Goal: Information Seeking & Learning: Compare options

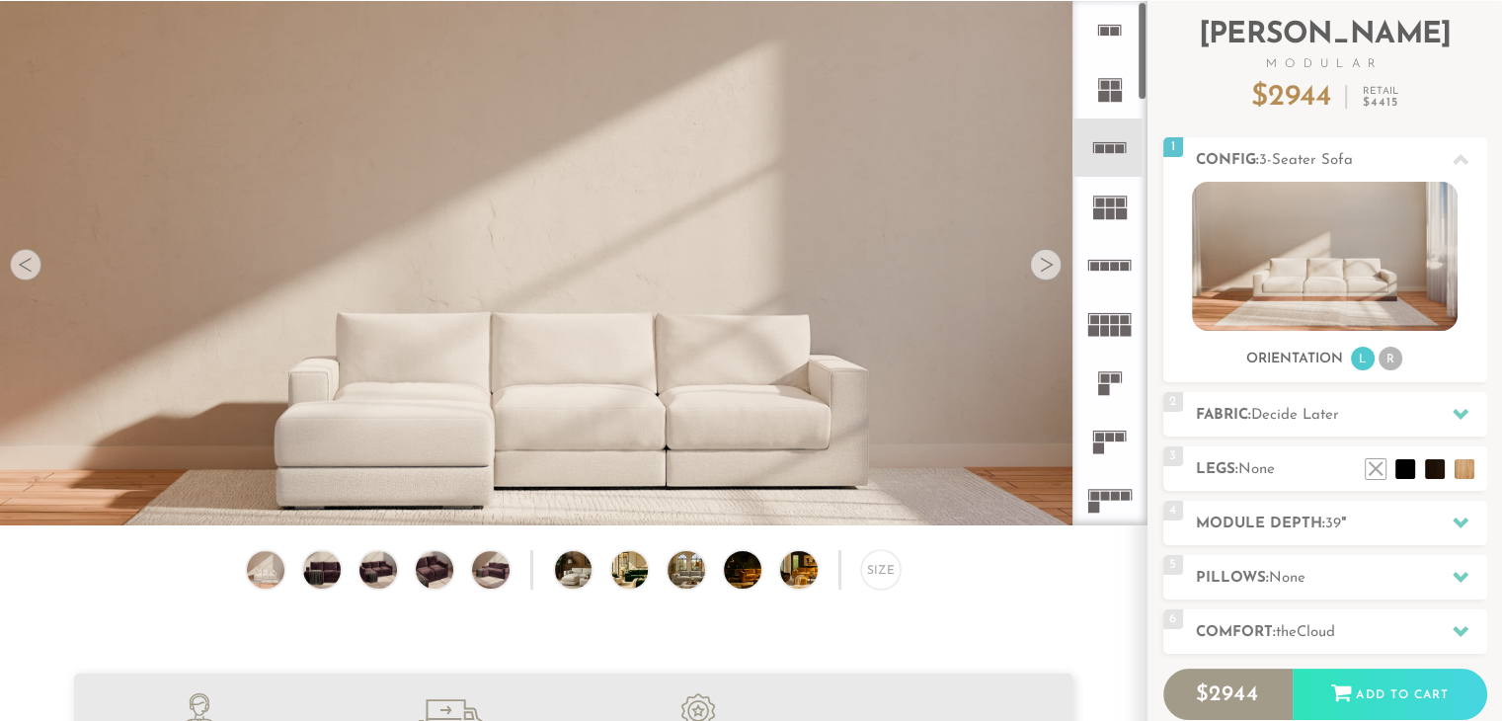
scroll to position [21966, 1486]
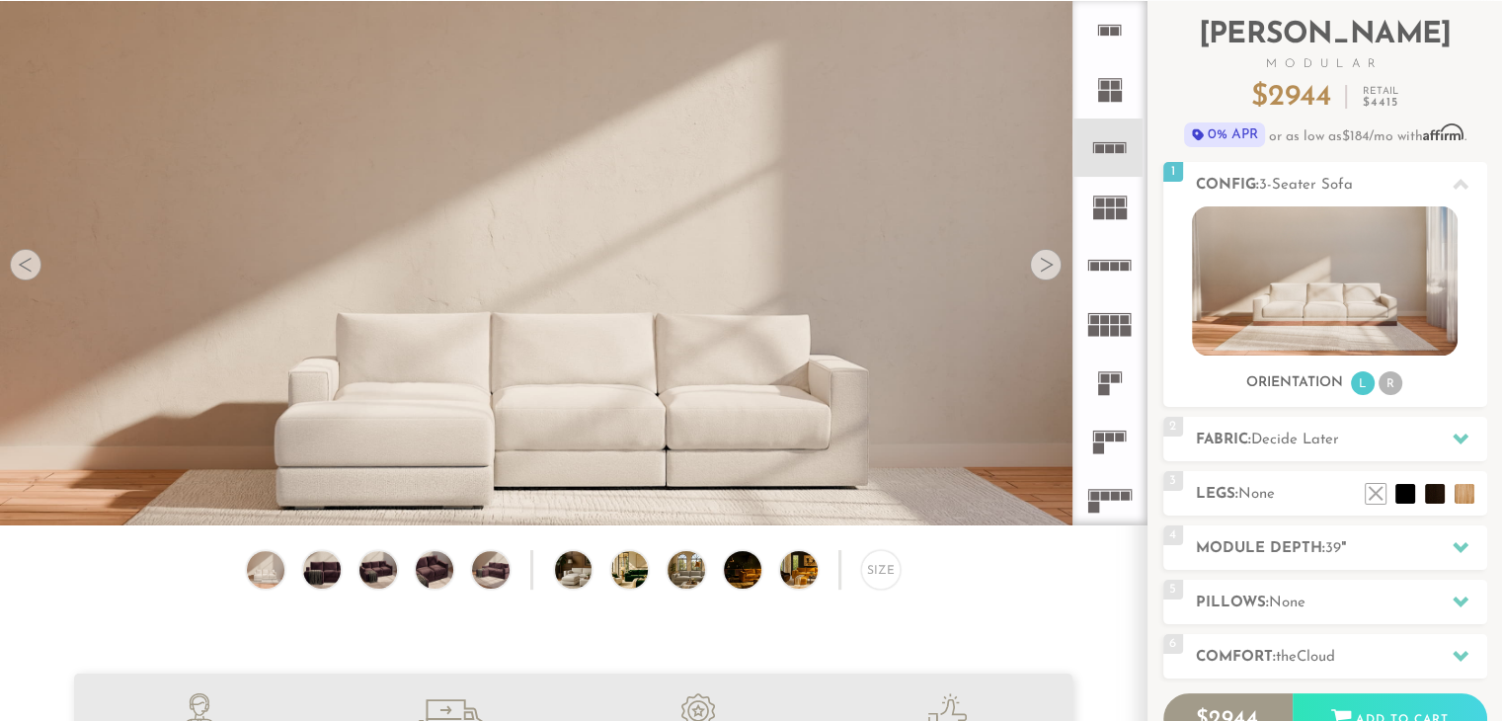
click at [1052, 266] on div at bounding box center [1046, 265] width 32 height 32
click at [1059, 260] on div at bounding box center [1046, 265] width 32 height 32
click at [1102, 448] on rect at bounding box center [1098, 447] width 11 height 11
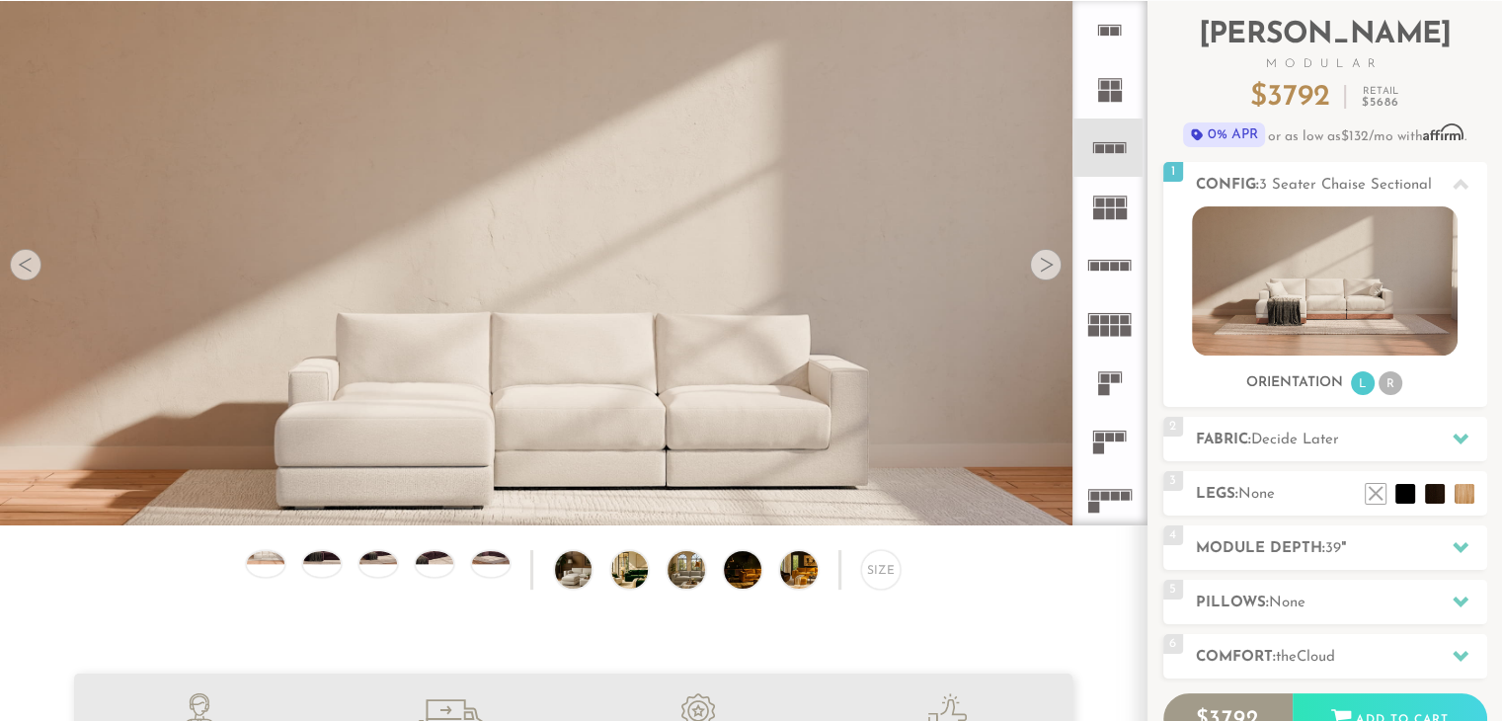
click at [1101, 493] on rect at bounding box center [1104, 496] width 9 height 9
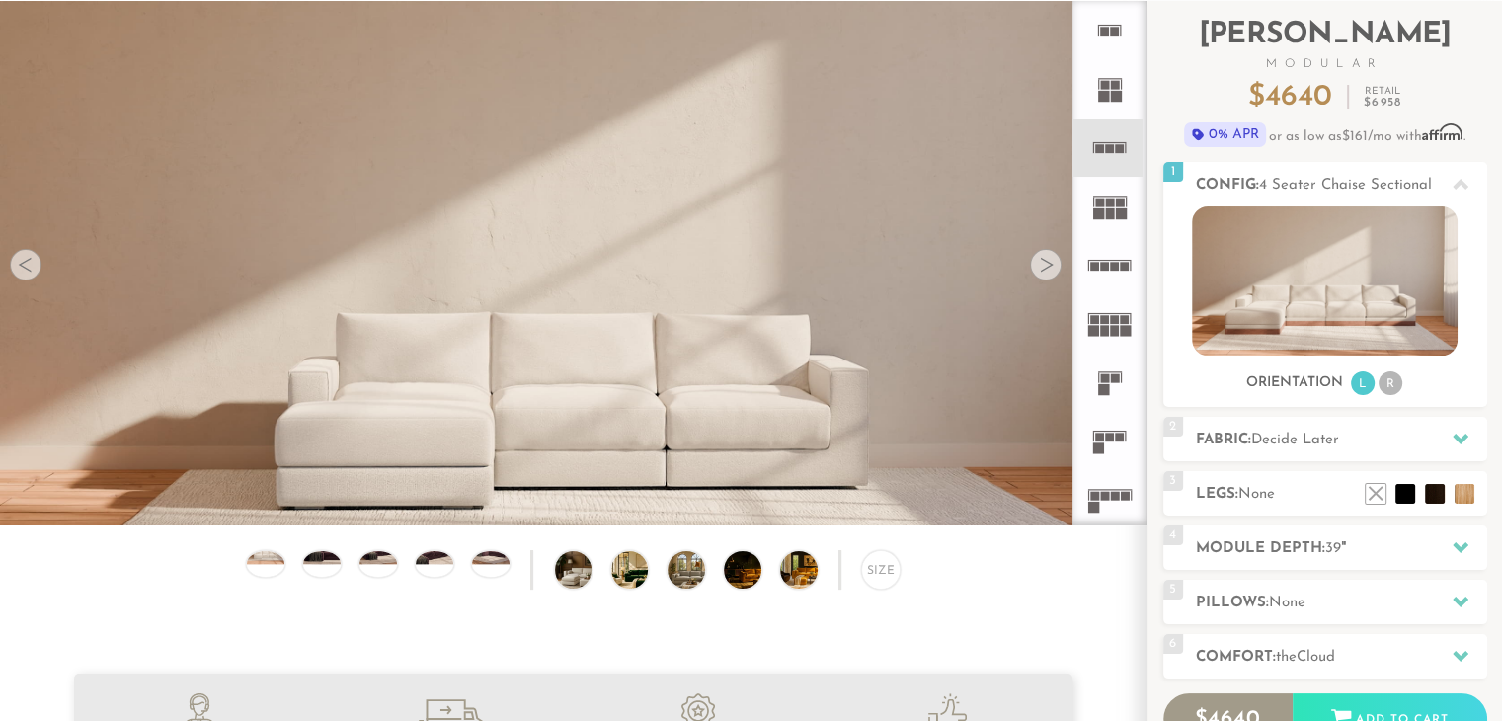
click at [1098, 443] on rect at bounding box center [1098, 447] width 11 height 11
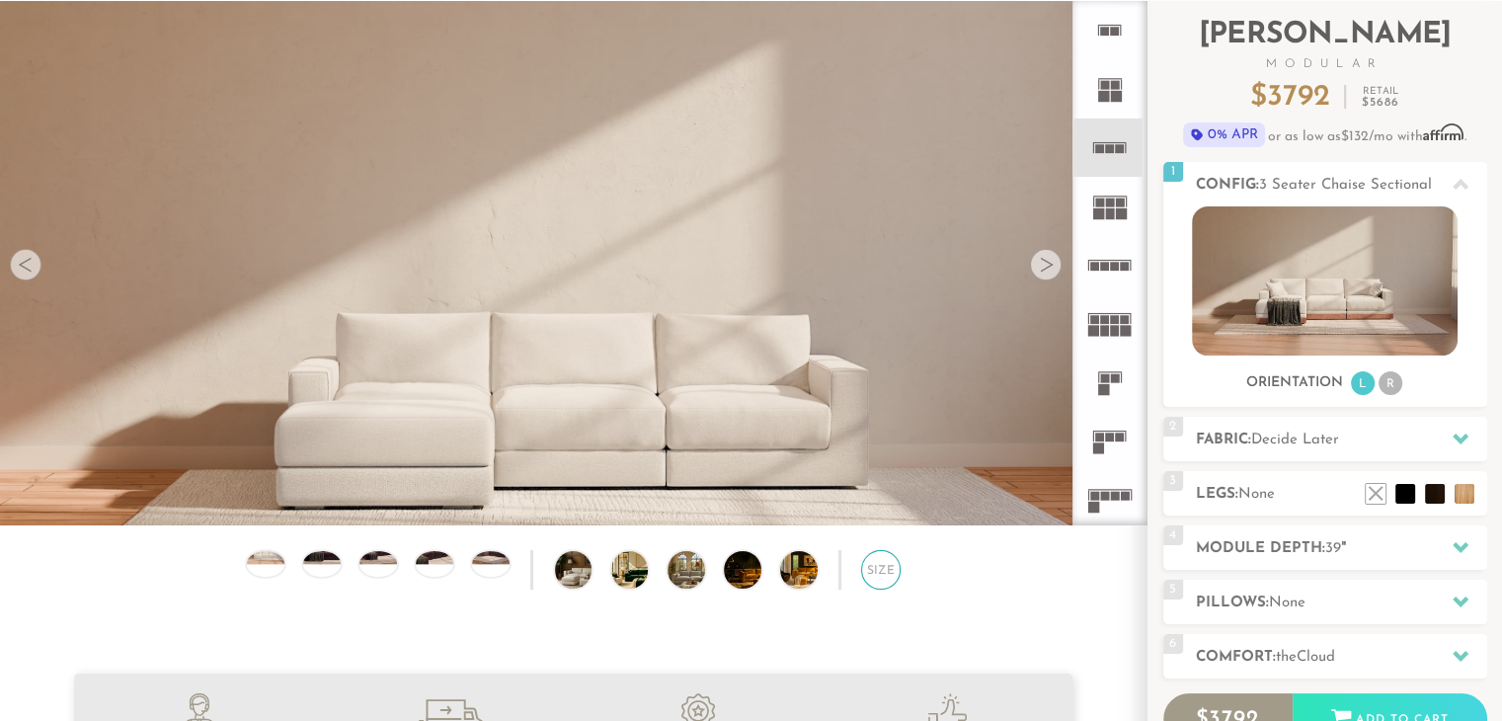
click at [889, 582] on div "Size" at bounding box center [880, 569] width 39 height 39
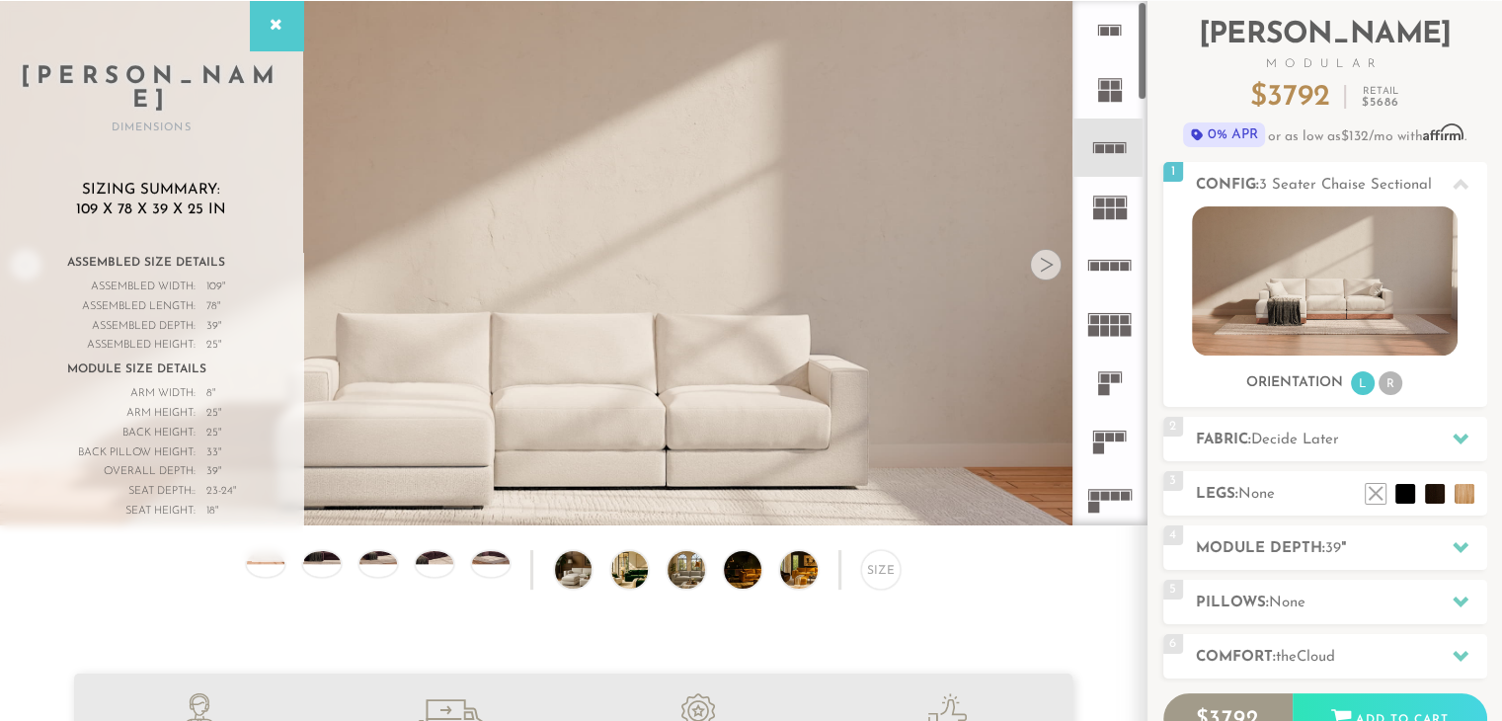
click at [1101, 494] on rect at bounding box center [1104, 496] width 9 height 9
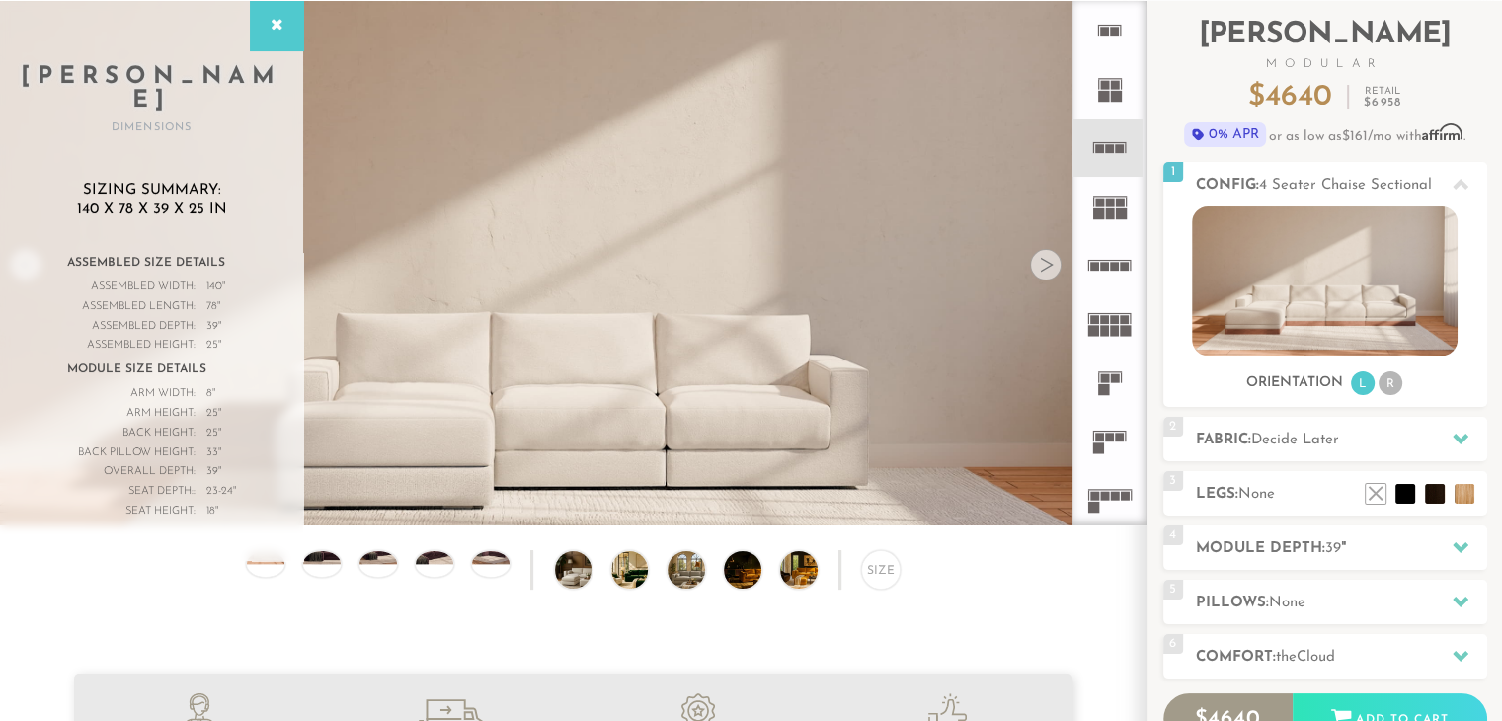
click at [1102, 439] on rect at bounding box center [1099, 437] width 9 height 9
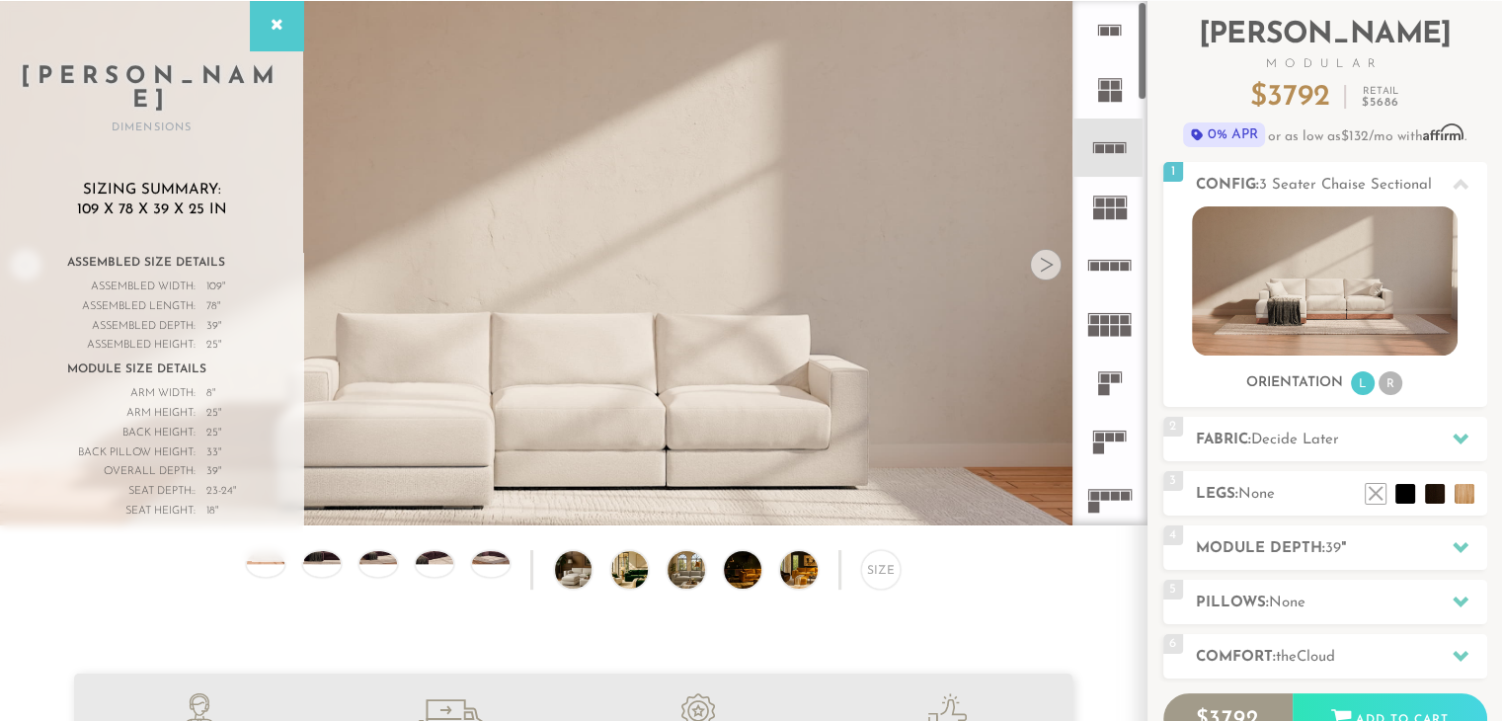
click at [1123, 507] on icon at bounding box center [1109, 499] width 58 height 58
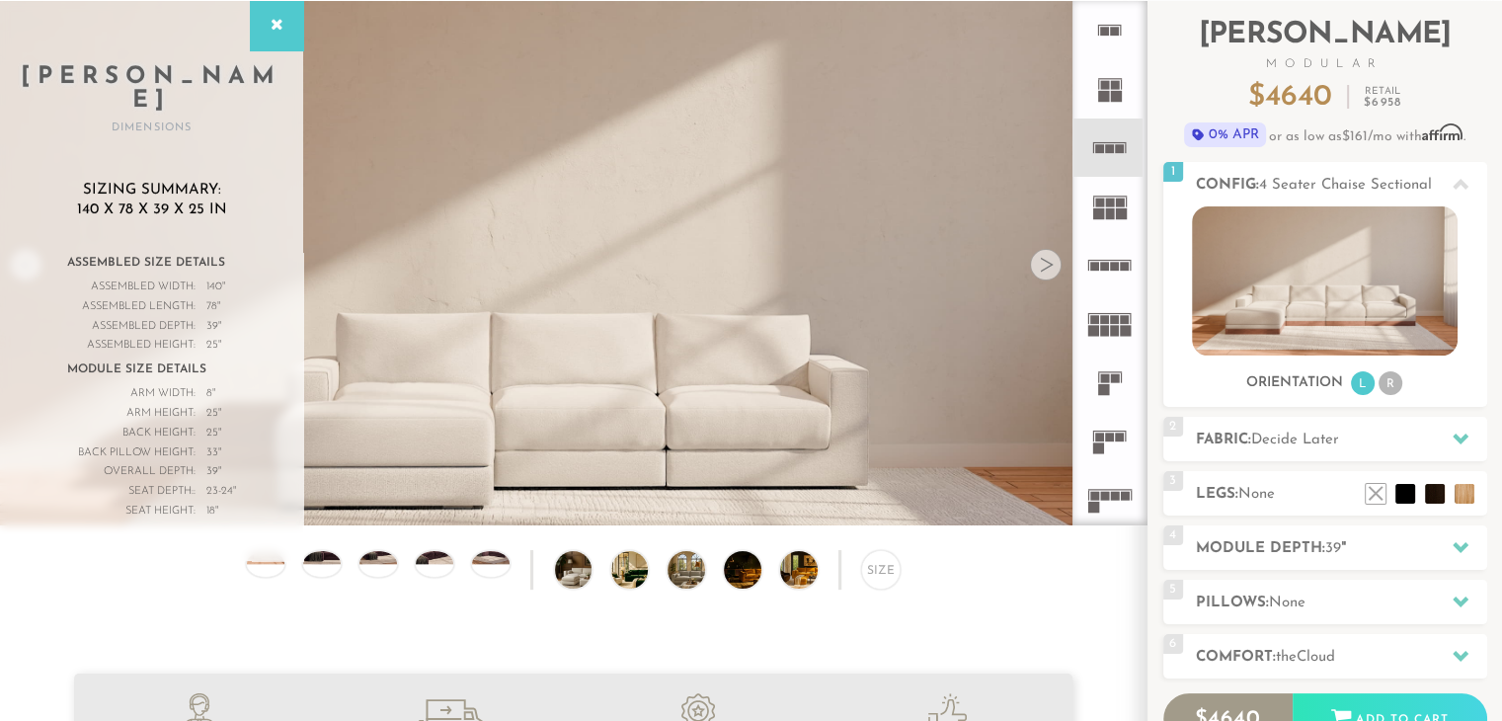
click at [1106, 430] on icon at bounding box center [1109, 441] width 58 height 58
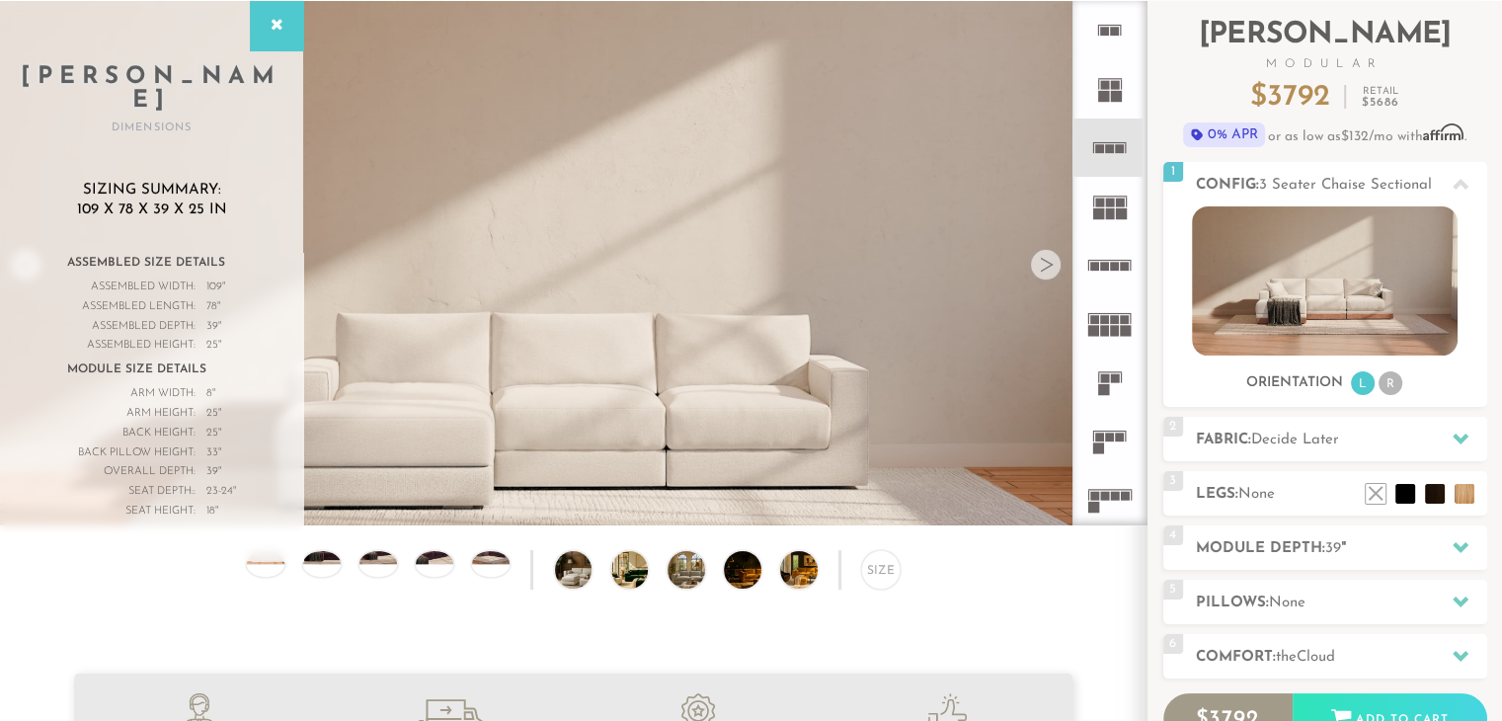
click at [1095, 168] on icon at bounding box center [1109, 147] width 58 height 58
click at [1106, 441] on icon at bounding box center [1109, 441] width 58 height 58
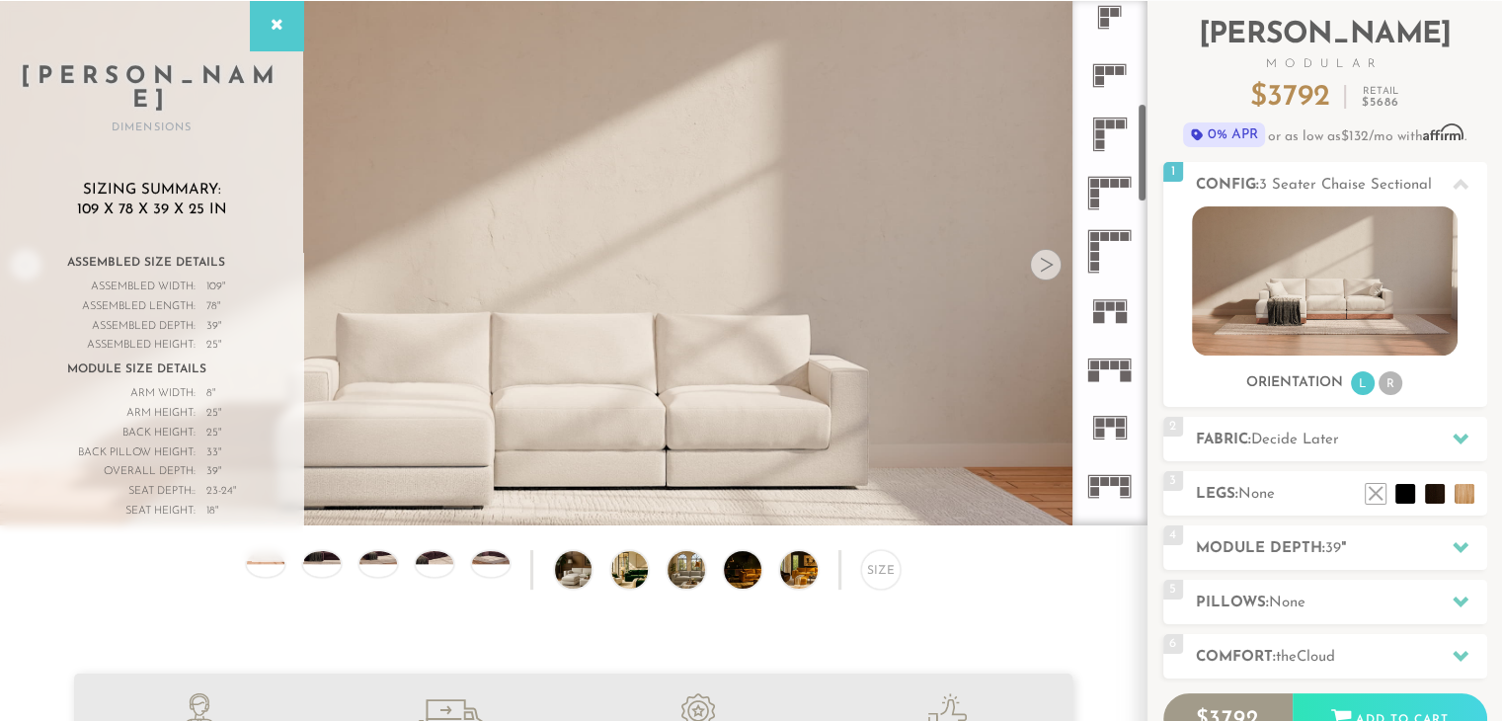
scroll to position [541, 0]
click at [1109, 191] on icon at bounding box center [1109, 193] width 58 height 58
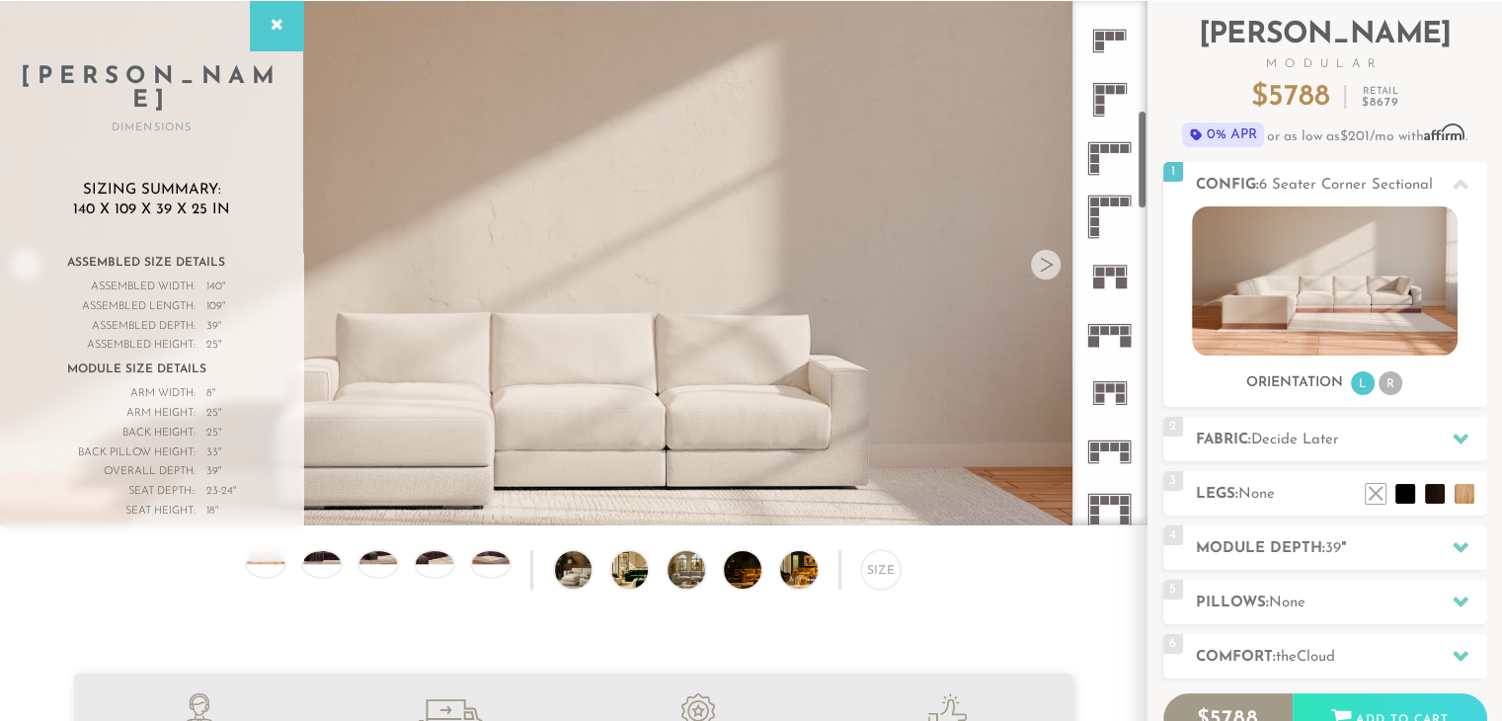
scroll to position [580, 0]
click at [1110, 97] on icon at bounding box center [1109, 95] width 58 height 58
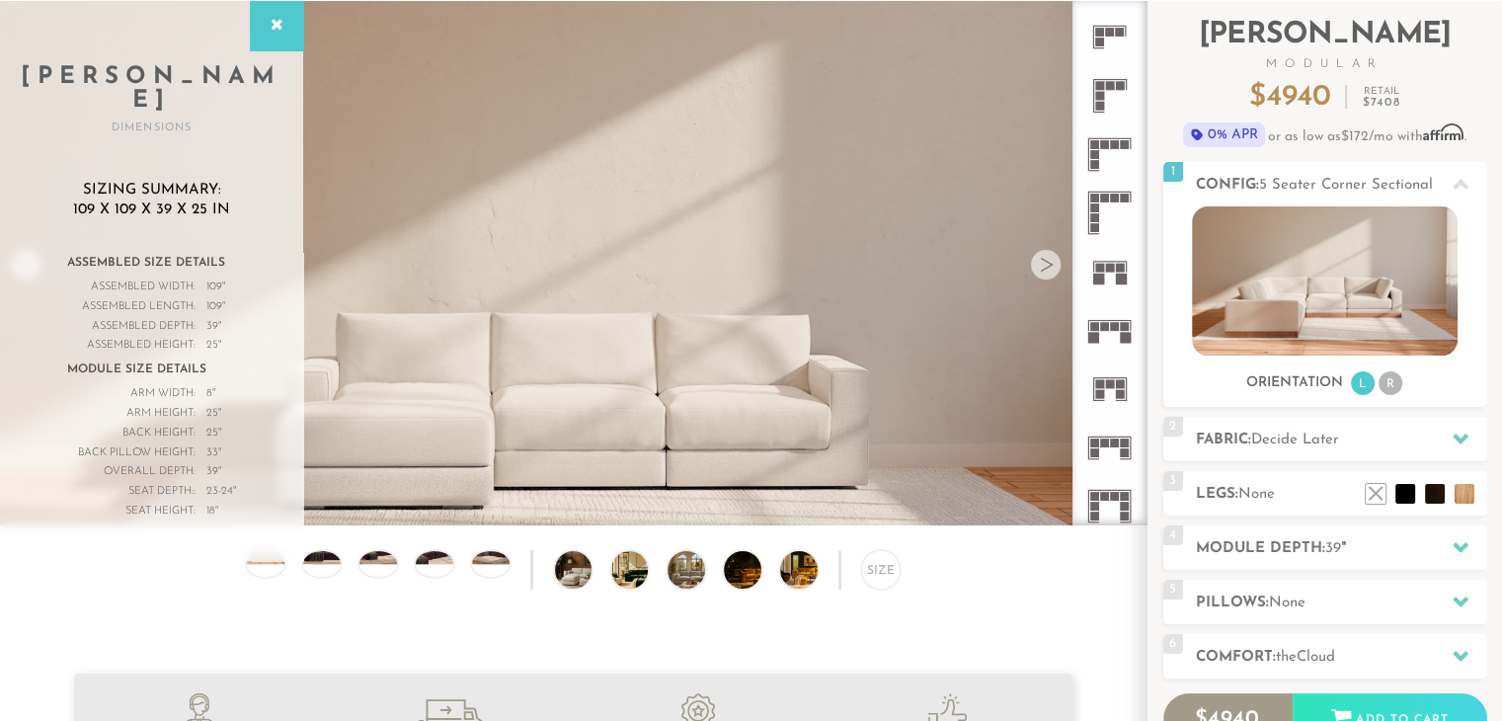
click at [1099, 47] on rect at bounding box center [1099, 47] width 10 height 1
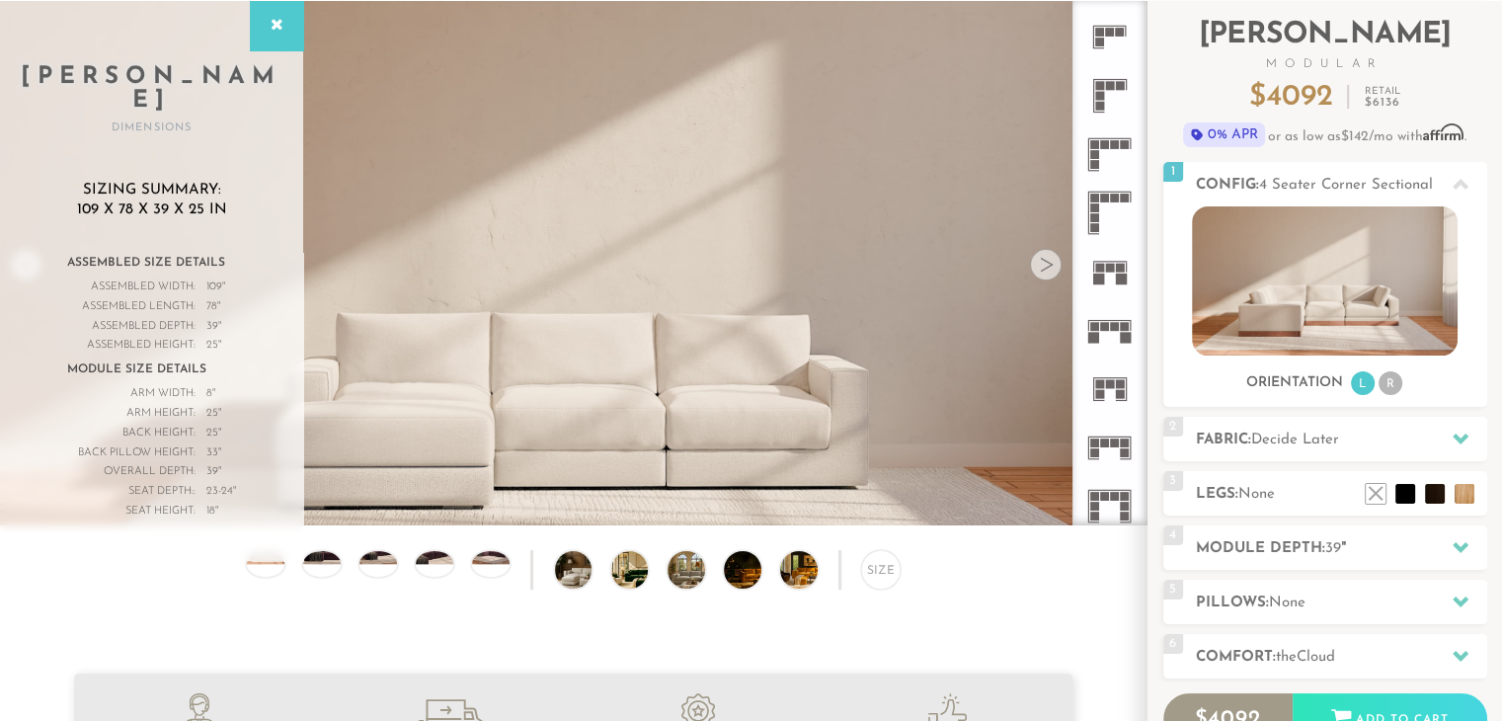
click at [1098, 100] on rect at bounding box center [1099, 96] width 9 height 9
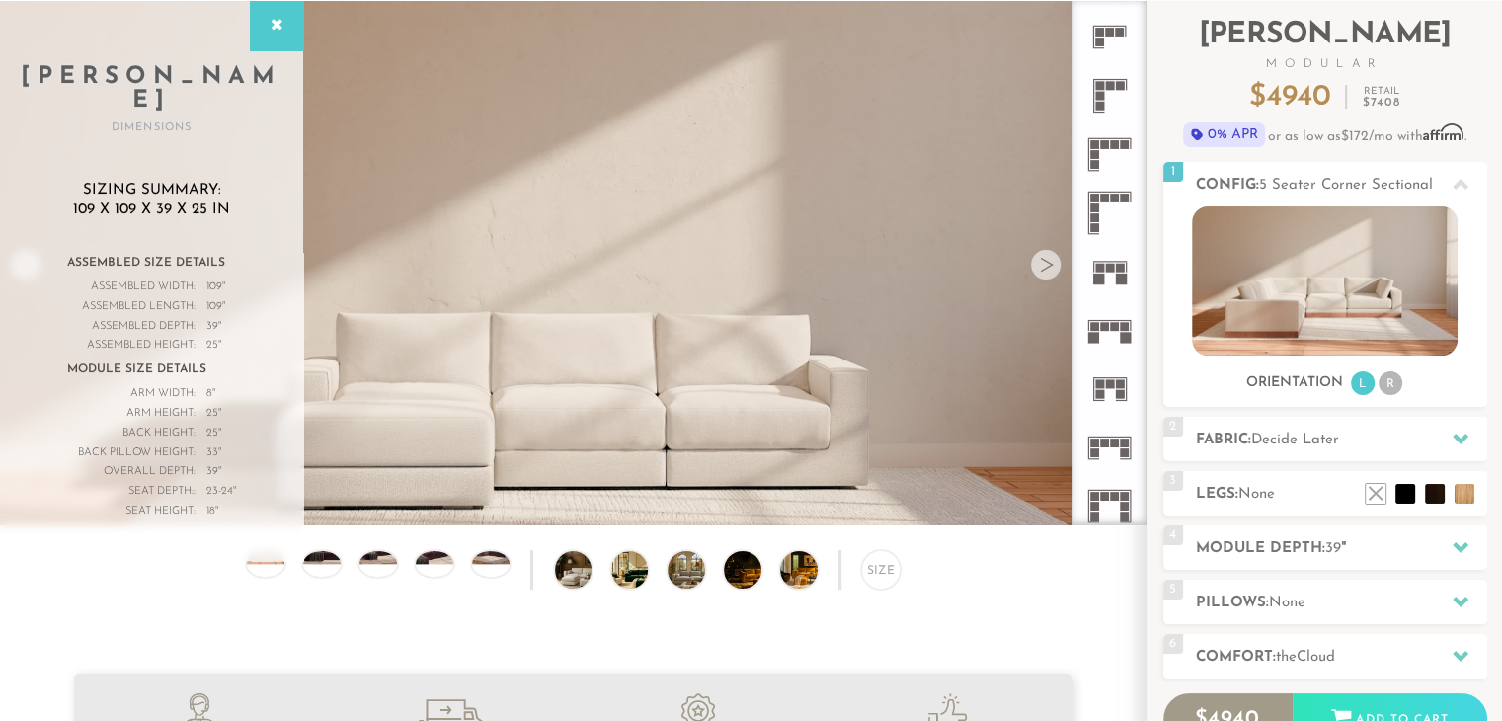
click at [1102, 143] on rect at bounding box center [1104, 144] width 9 height 9
click at [1105, 108] on icon at bounding box center [1109, 95] width 58 height 58
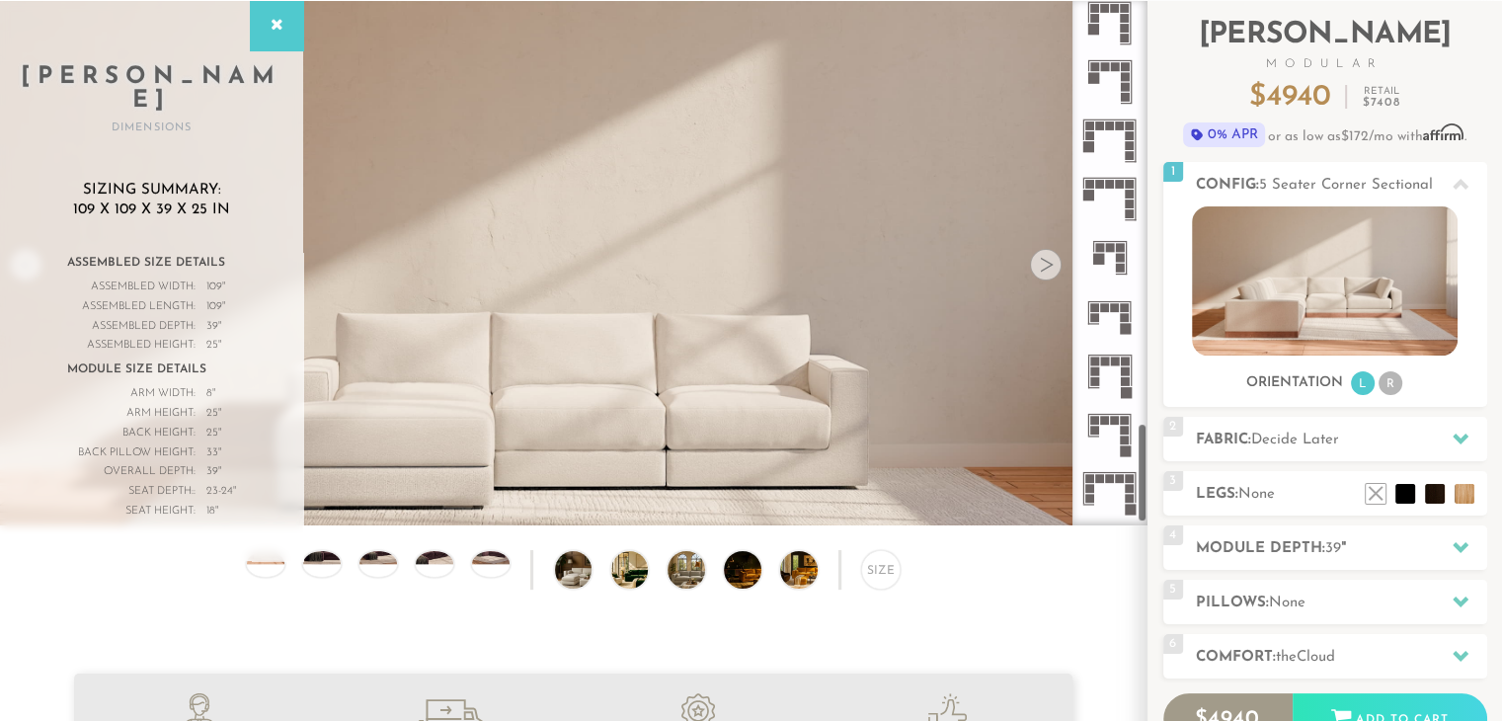
scroll to position [2248, 0]
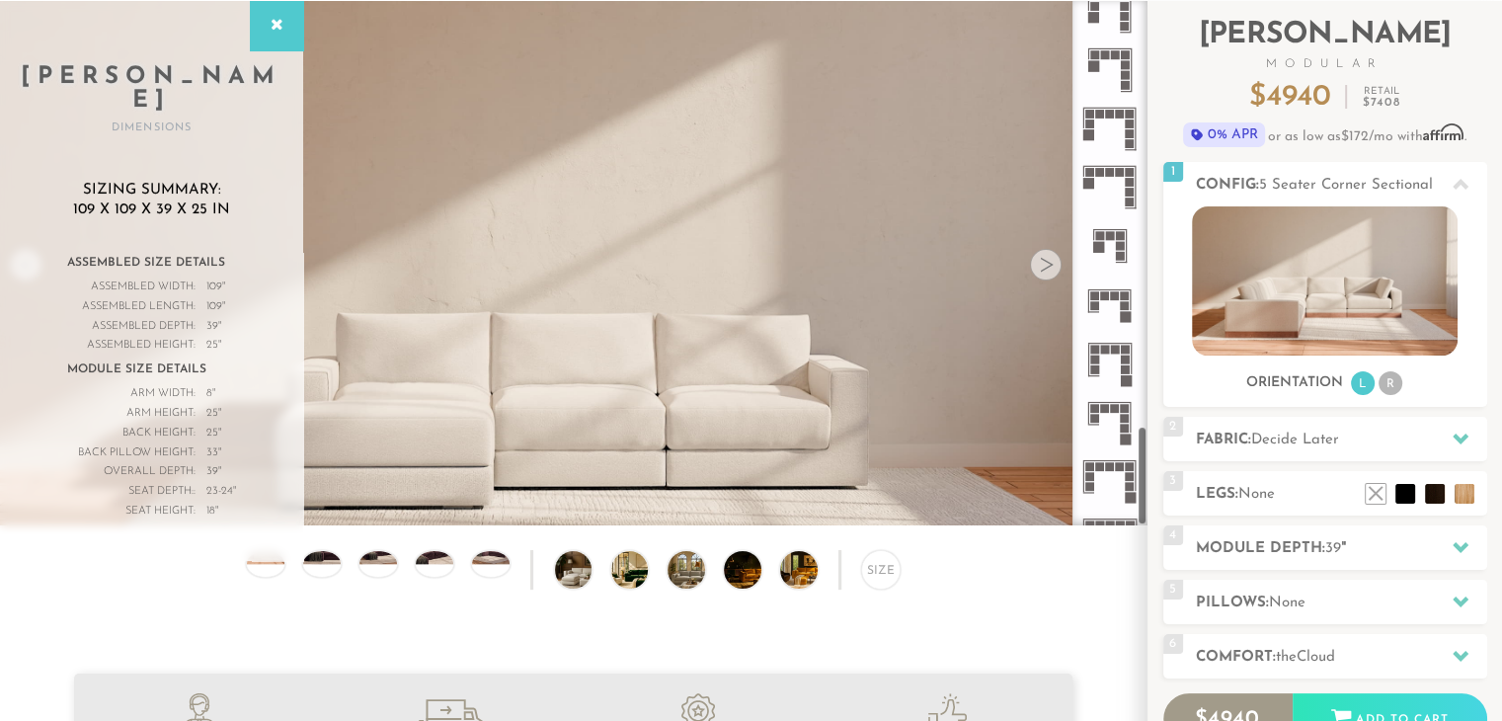
drag, startPoint x: 1143, startPoint y: 147, endPoint x: 1138, endPoint y: 463, distance: 316.0
click at [1138, 463] on div at bounding box center [1109, 263] width 75 height 524
click at [1114, 296] on rect at bounding box center [1115, 295] width 9 height 9
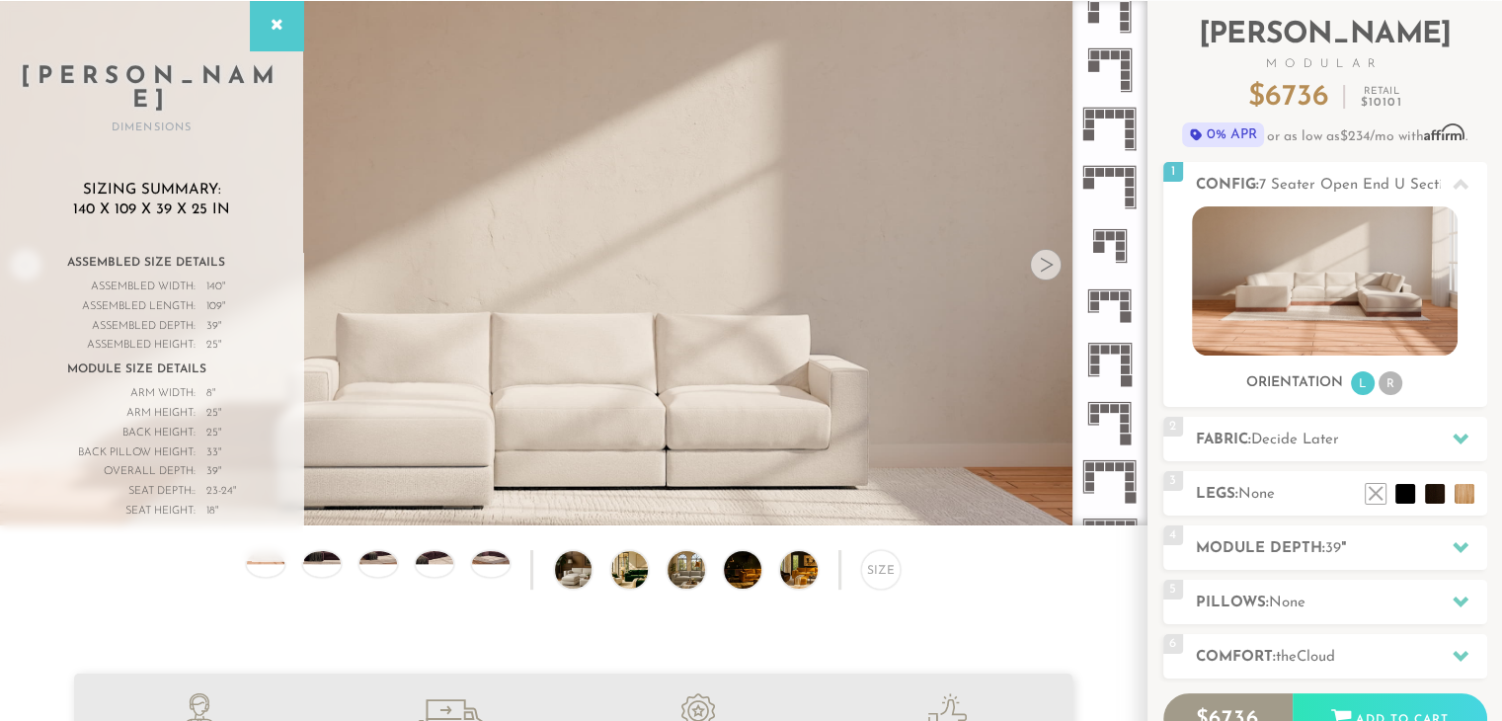
click at [1118, 253] on rect at bounding box center [1120, 256] width 9 height 9
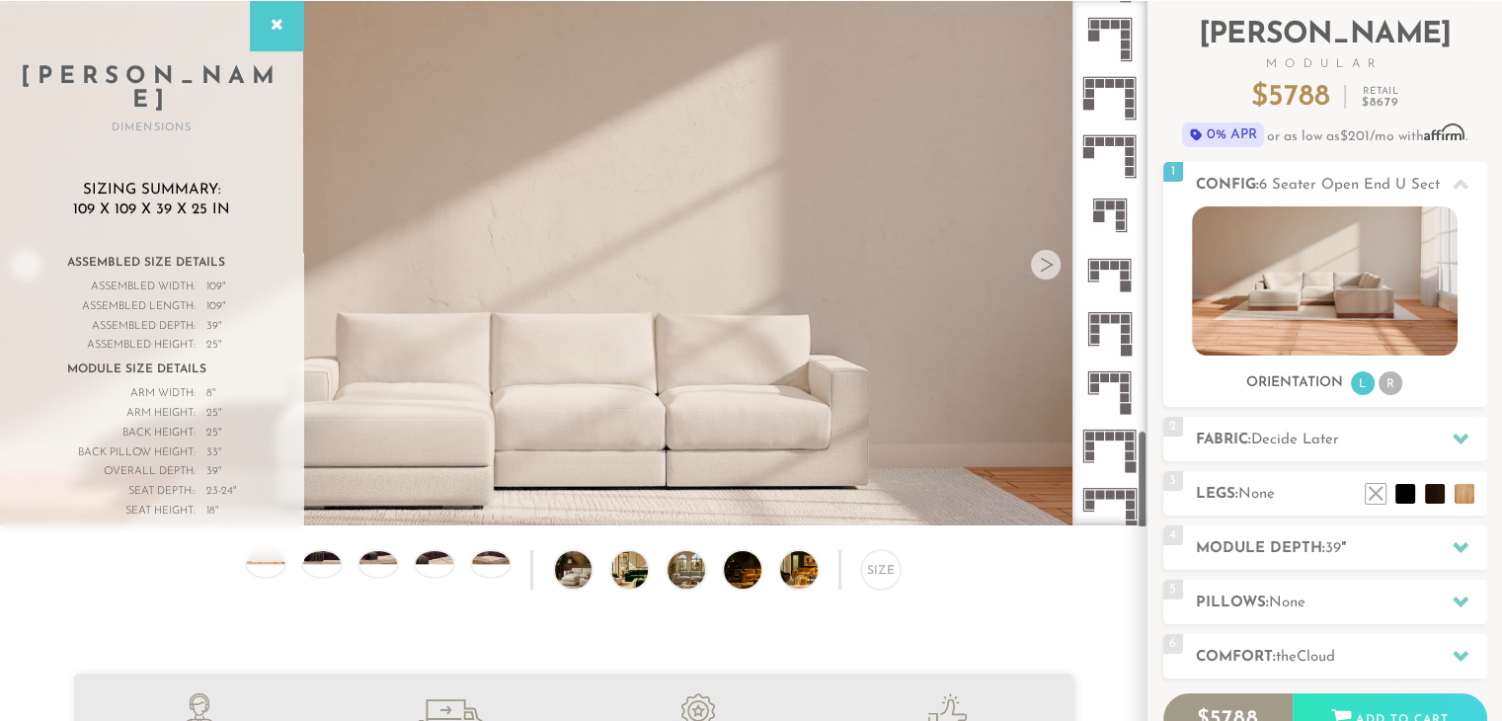
scroll to position [2283, 0]
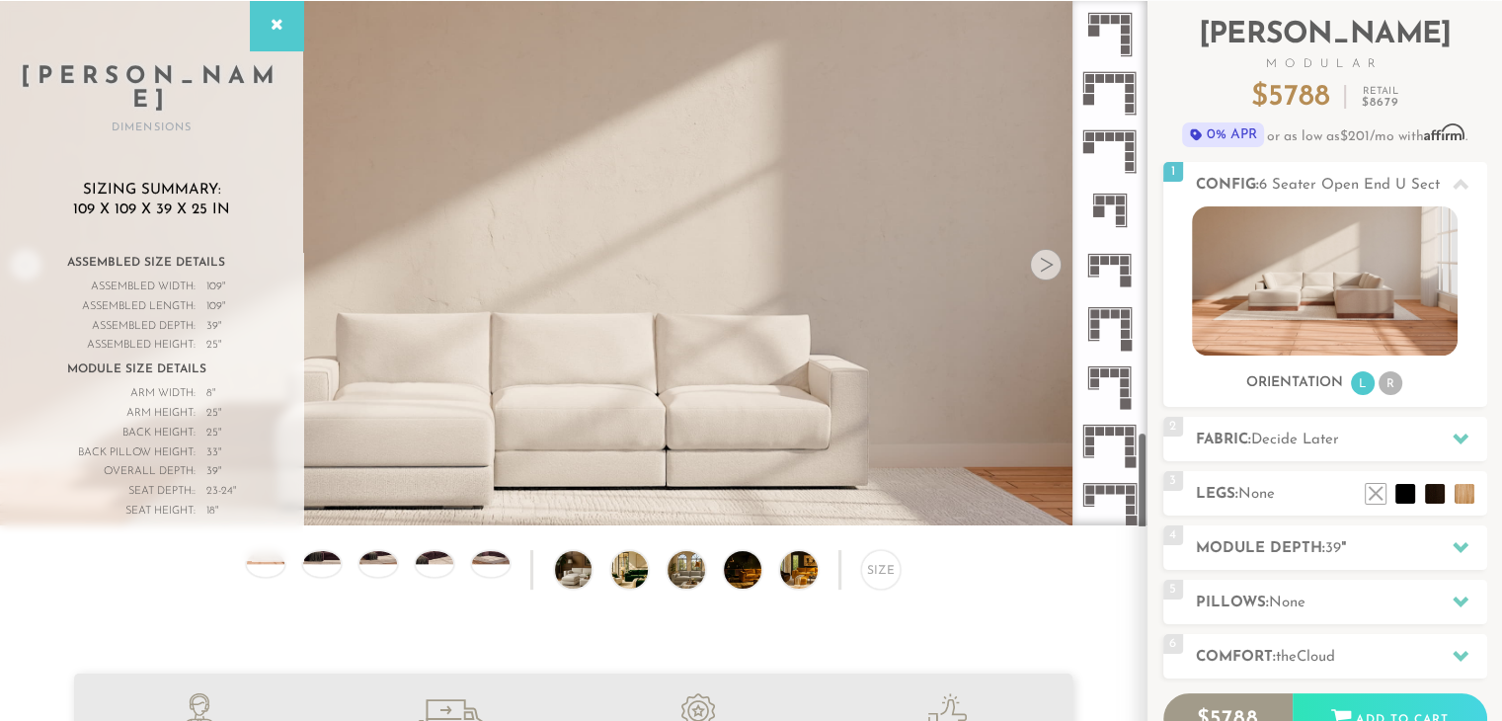
drag, startPoint x: 1142, startPoint y: 439, endPoint x: 1142, endPoint y: 451, distance: 11.8
click at [1142, 451] on div at bounding box center [1109, 263] width 75 height 524
click at [1388, 384] on li "R" at bounding box center [1391, 383] width 24 height 24
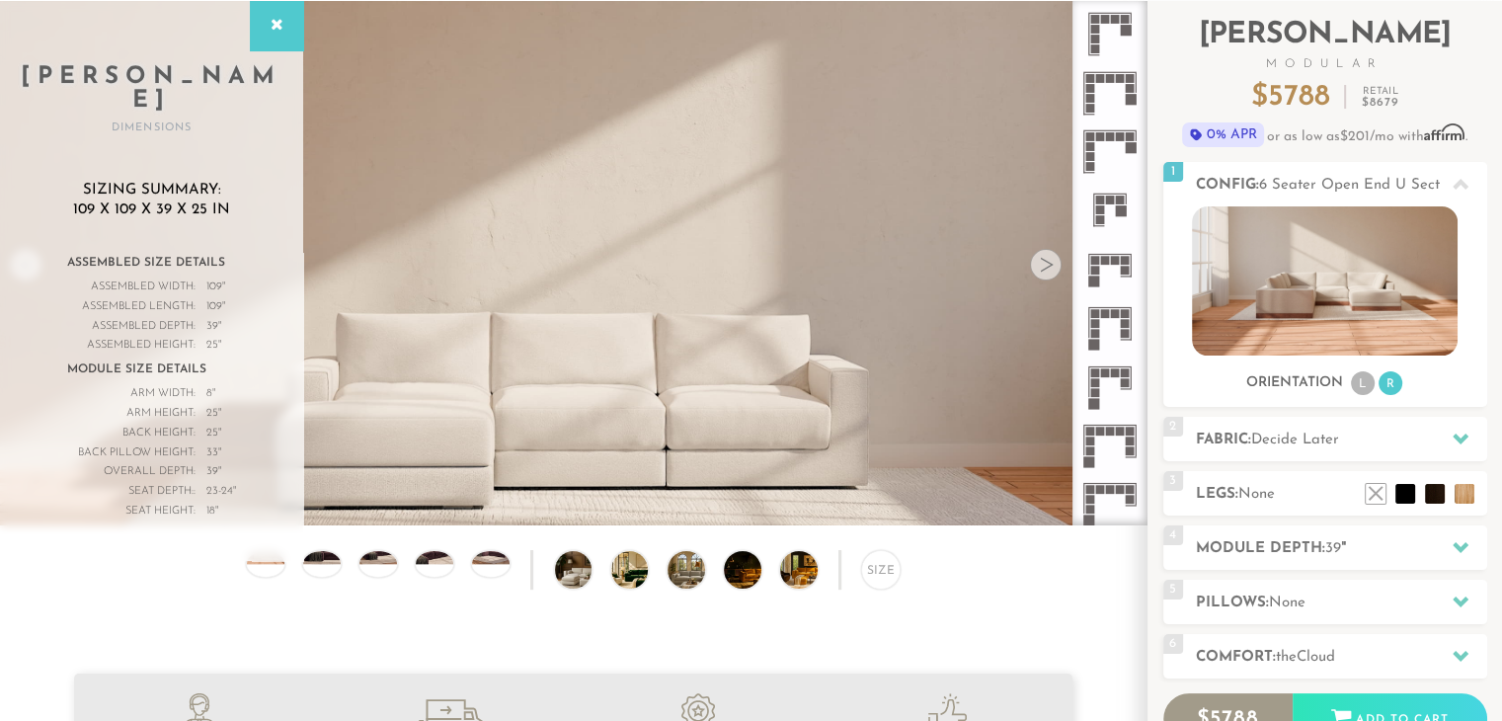
click at [1111, 272] on icon at bounding box center [1109, 269] width 58 height 58
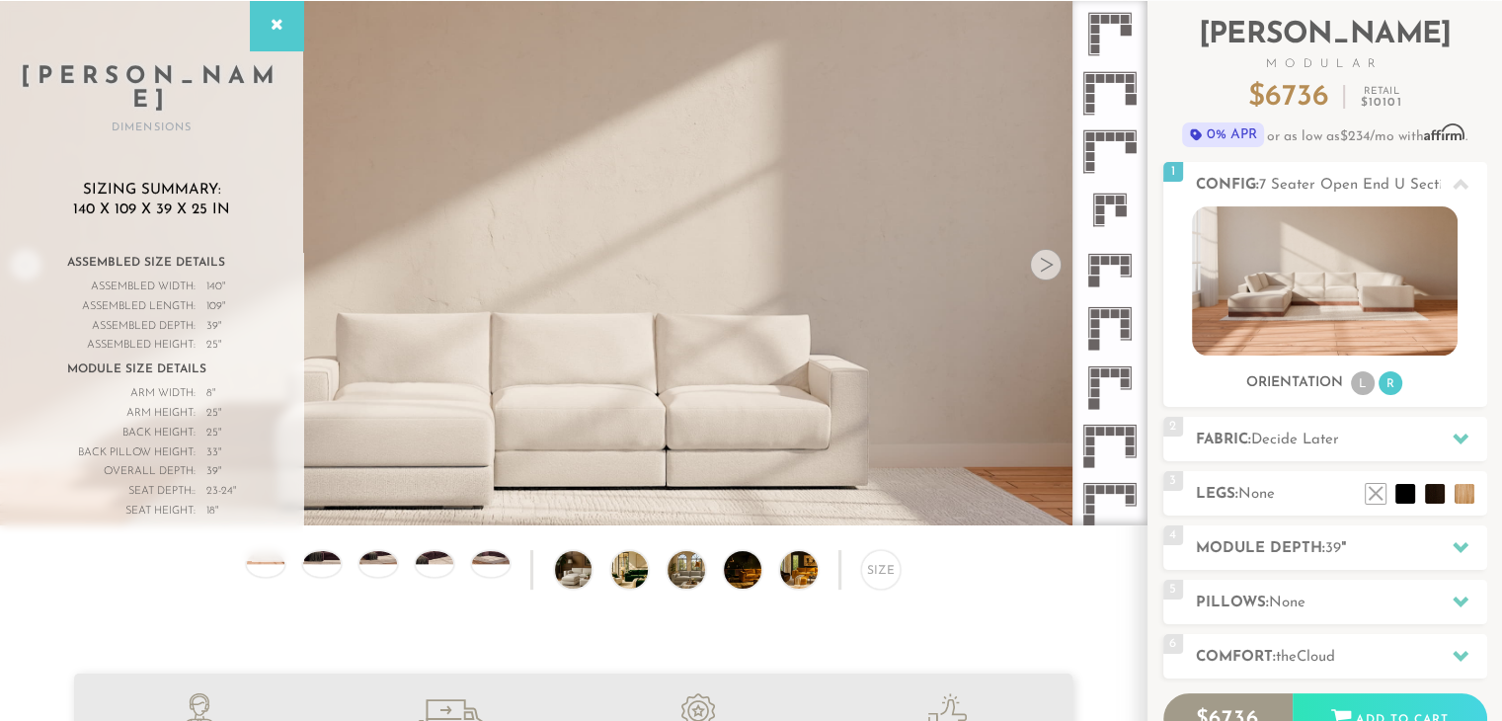
click at [1115, 321] on icon at bounding box center [1109, 327] width 58 height 58
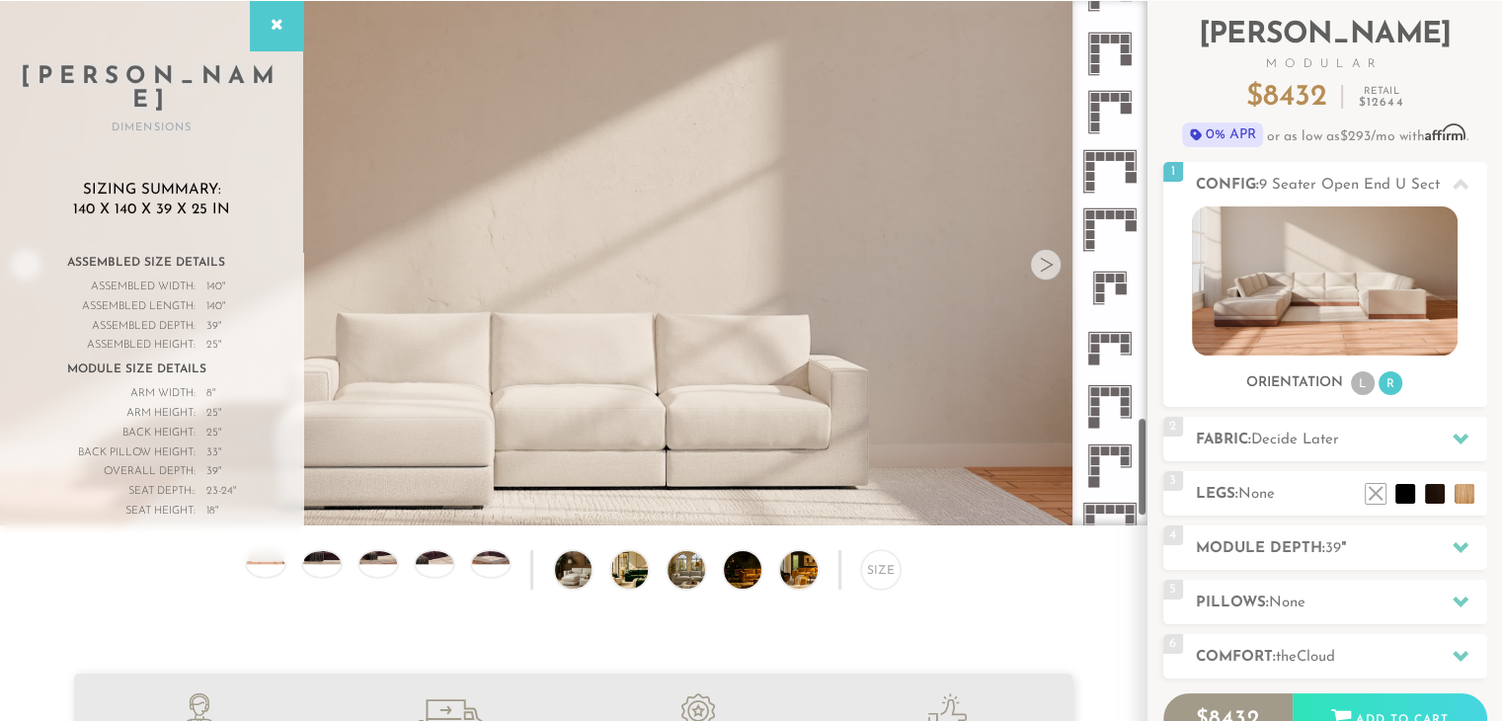
scroll to position [2200, 0]
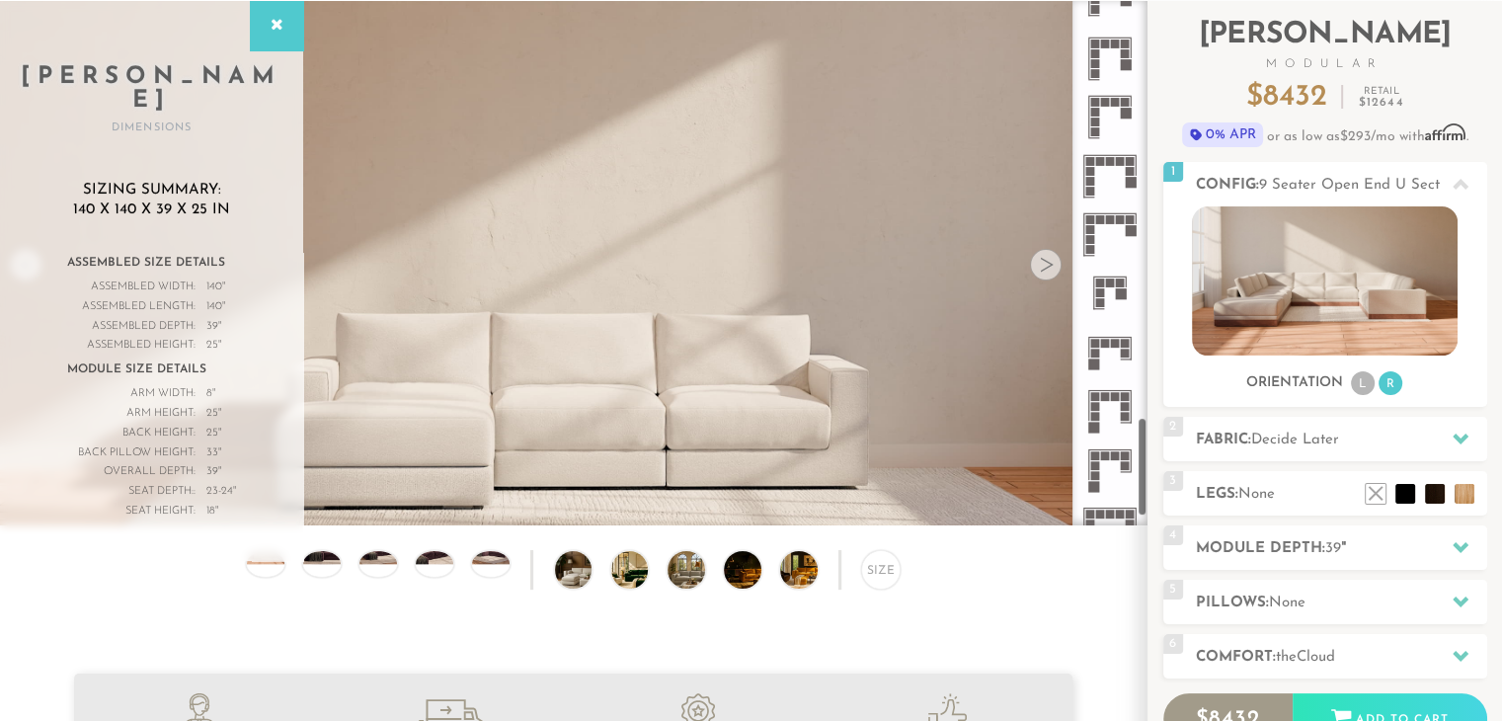
drag, startPoint x: 1143, startPoint y: 453, endPoint x: 1143, endPoint y: 438, distance: 14.8
click at [1143, 438] on div at bounding box center [1109, 263] width 75 height 524
click at [1106, 297] on icon at bounding box center [1109, 293] width 58 height 58
